Goal: Answer question/provide support

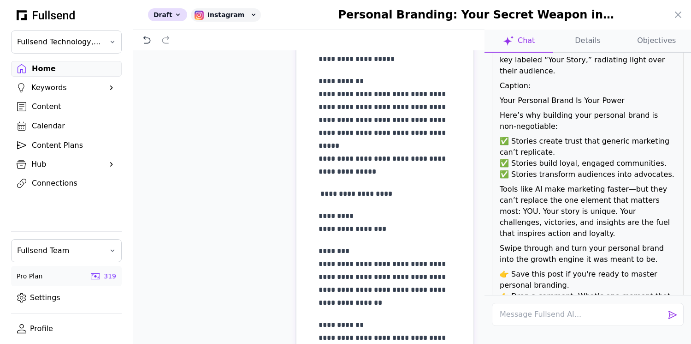
scroll to position [1255, 0]
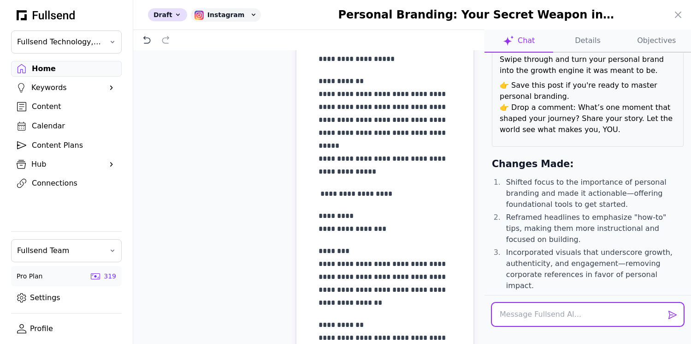
click at [509, 314] on textarea at bounding box center [588, 314] width 192 height 23
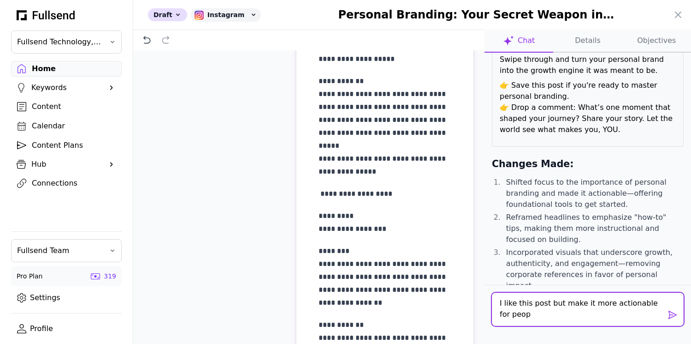
scroll to position [0, 0]
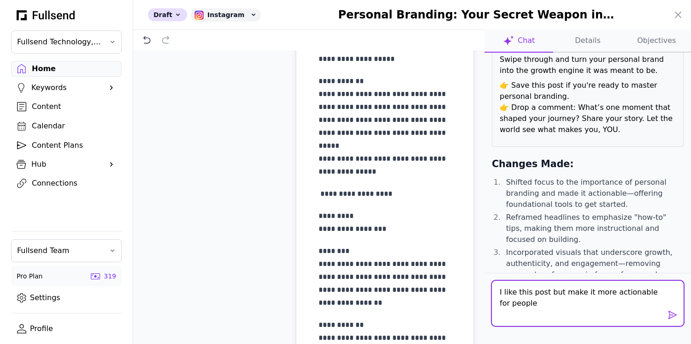
drag, startPoint x: 545, startPoint y: 291, endPoint x: 530, endPoint y: 292, distance: 15.2
click at [530, 292] on textarea "I like this post but make it more actionable for people" at bounding box center [588, 302] width 192 height 45
type textarea "I like this carousel but make it more actionable for people"
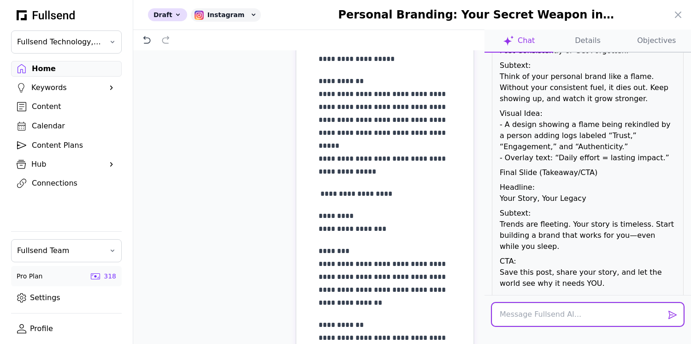
scroll to position [2681, 0]
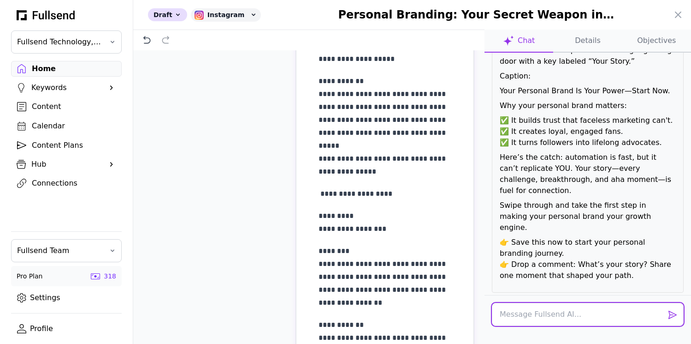
click at [541, 317] on textarea at bounding box center [588, 314] width 192 height 23
type textarea "G"
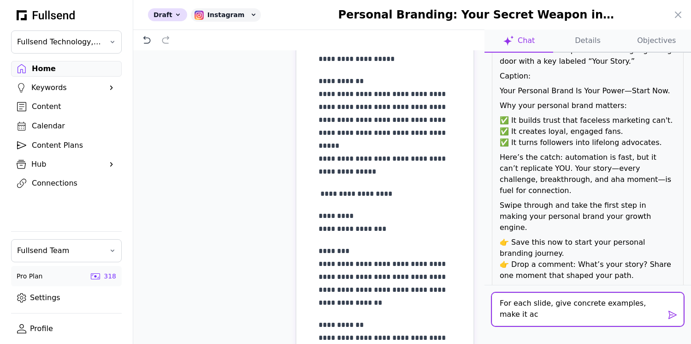
scroll to position [0, 0]
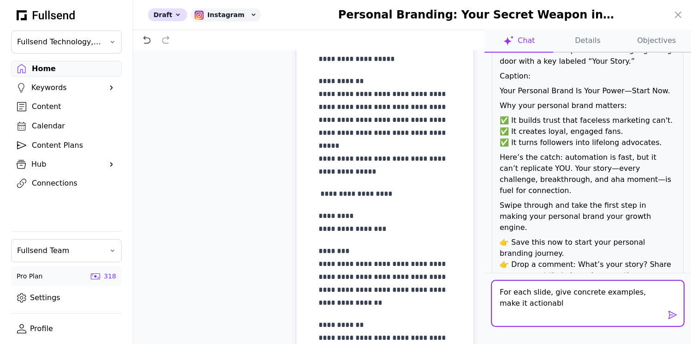
type textarea "For each slide, give concrete examples, make it actionable"
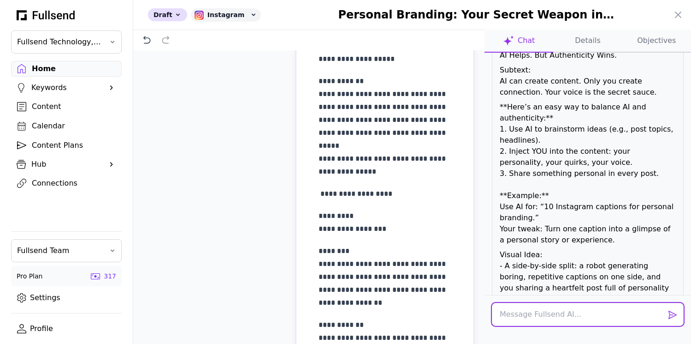
scroll to position [4057, 0]
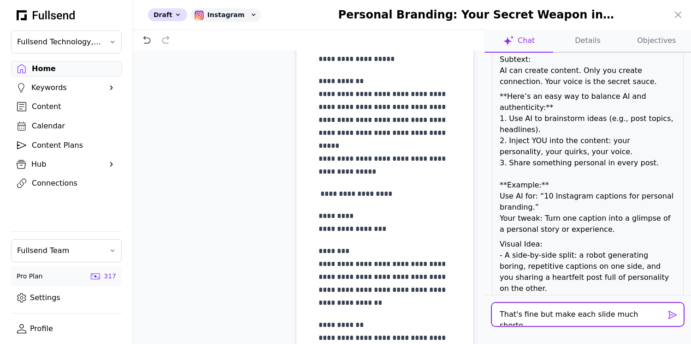
type textarea "That's fine but make each slide much shorter"
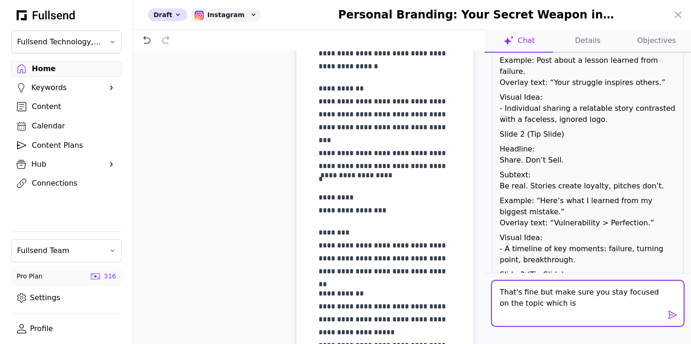
scroll to position [813, 0]
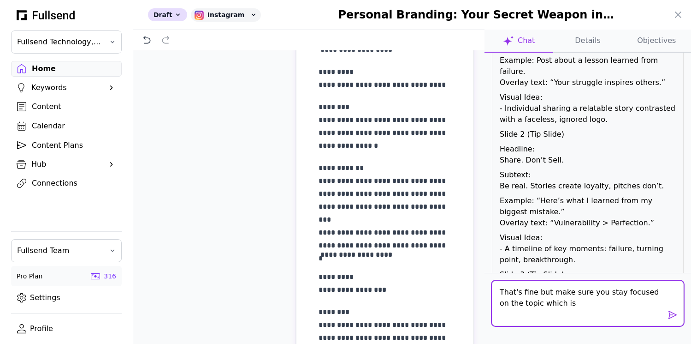
type textarea "That's fine but make sure you stay focused on the topic which is"
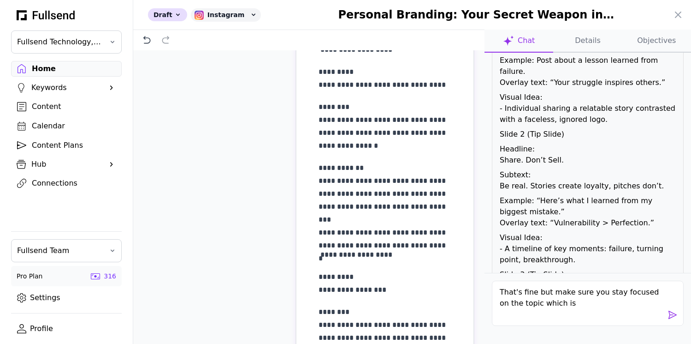
click at [654, 44] on button "Objectives" at bounding box center [657, 41] width 69 height 23
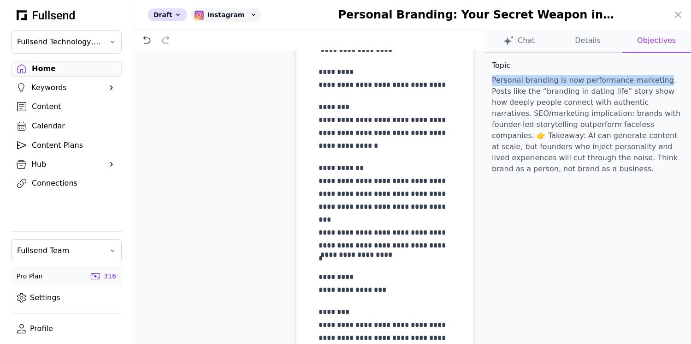
drag, startPoint x: 493, startPoint y: 79, endPoint x: 655, endPoint y: 79, distance: 161.9
click at [655, 79] on p "Personal branding is now performance marketing. Posts like the “branding in dat…" at bounding box center [588, 125] width 192 height 100
copy p "Personal branding is now performance marketing"
click at [553, 38] on button "Chat" at bounding box center [587, 41] width 69 height 23
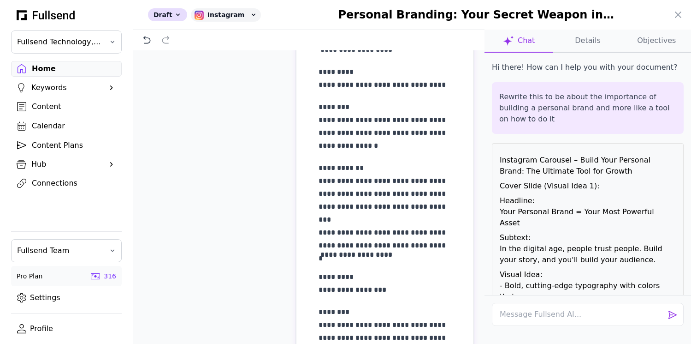
scroll to position [5880, 0]
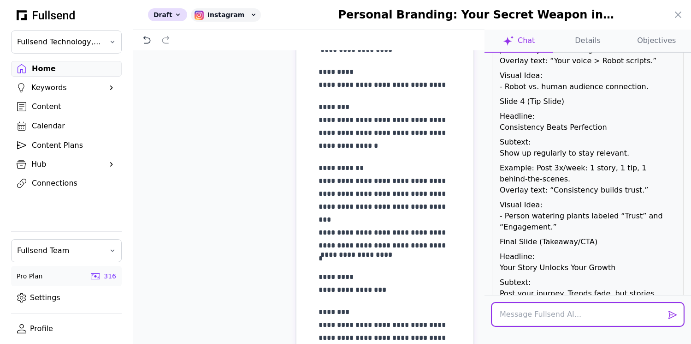
click at [556, 311] on textarea at bounding box center [588, 314] width 192 height 23
paste textarea "Personal branding is now performance marketing"
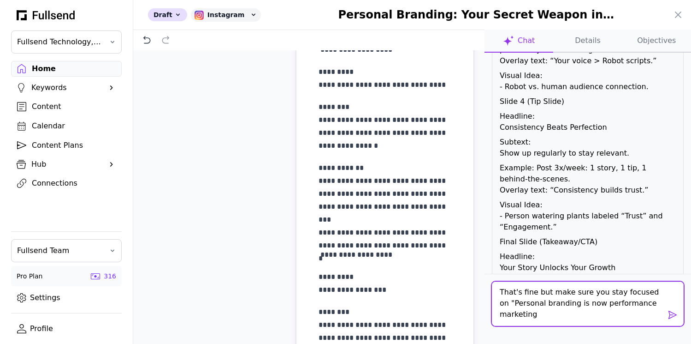
type textarea "That's fine but make sure you stay focused on "Personal branding is now perform…"
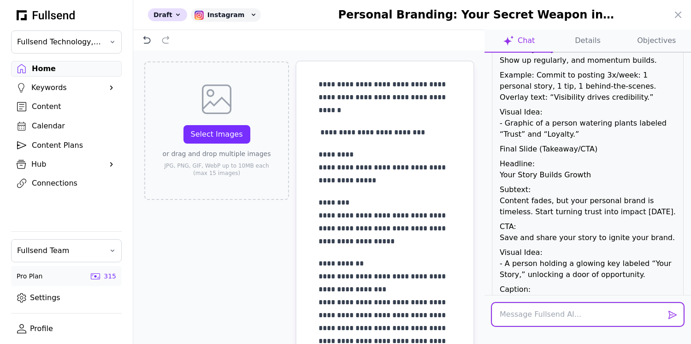
scroll to position [7334, 0]
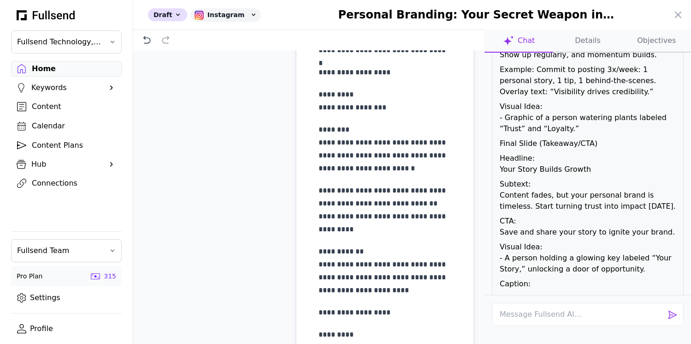
scroll to position [0, 0]
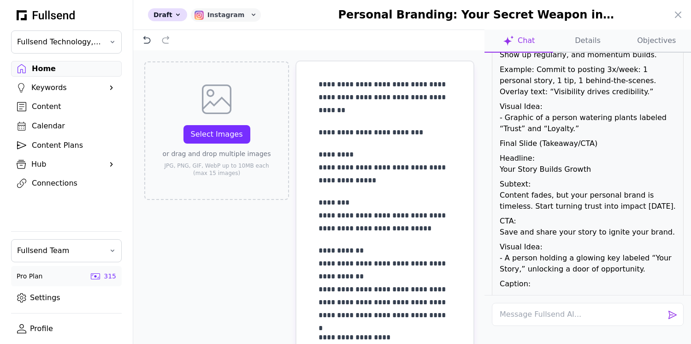
click at [250, 16] on icon at bounding box center [253, 14] width 7 height 7
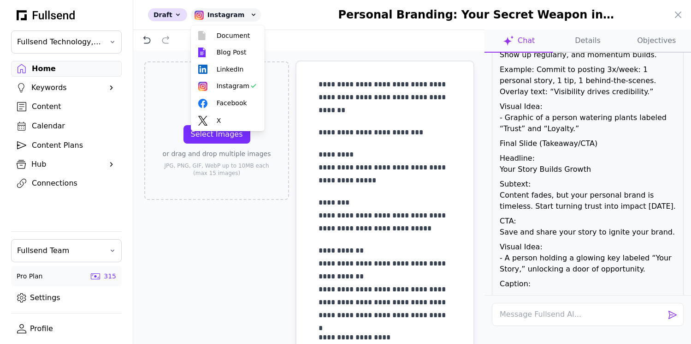
click at [289, 11] on div "Draft Instagram Document Blog Post LinkedIn Instagram Facebook X Saving Persona…" at bounding box center [412, 15] width 558 height 30
